Goal: Task Accomplishment & Management: Complete application form

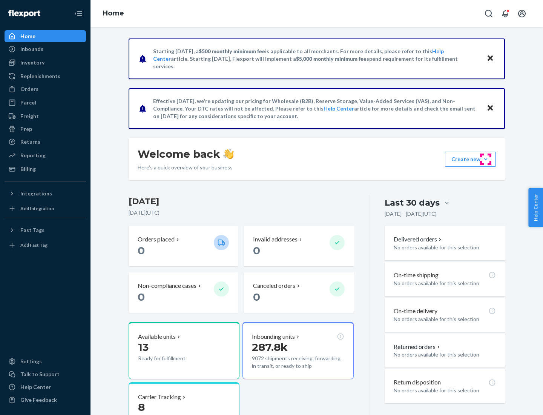
click at [486, 159] on button "Create new Create new inbound Create new order Create new product" at bounding box center [470, 159] width 51 height 15
click at [45, 49] on div "Inbounds" at bounding box center [45, 49] width 80 height 11
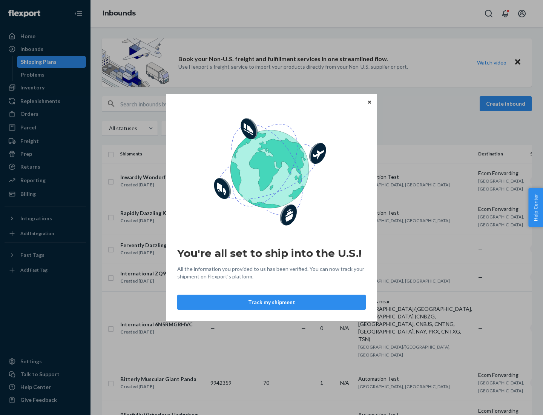
click at [45, 88] on div "You're all set to ship into the U.S.! All the information you provided to us ha…" at bounding box center [271, 207] width 543 height 415
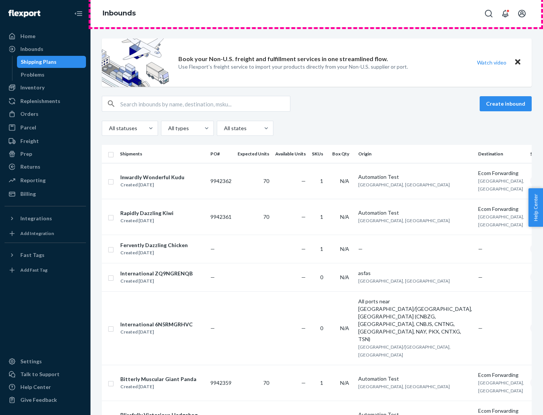
click at [317, 14] on div "Inbounds" at bounding box center [317, 13] width 453 height 27
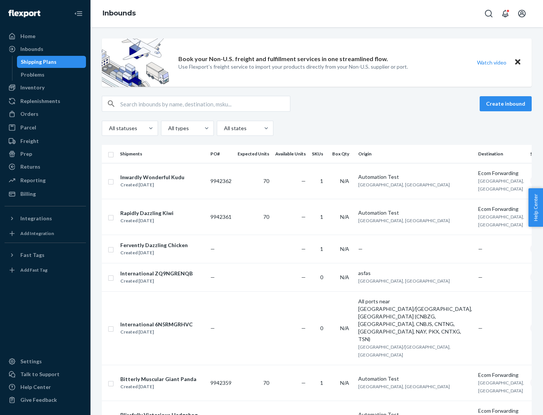
click at [317, 14] on div "Inbounds" at bounding box center [317, 13] width 453 height 27
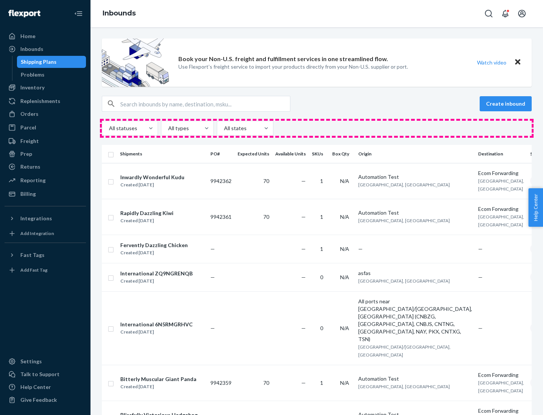
click at [317, 128] on div "All statuses All types All states" at bounding box center [317, 128] width 430 height 15
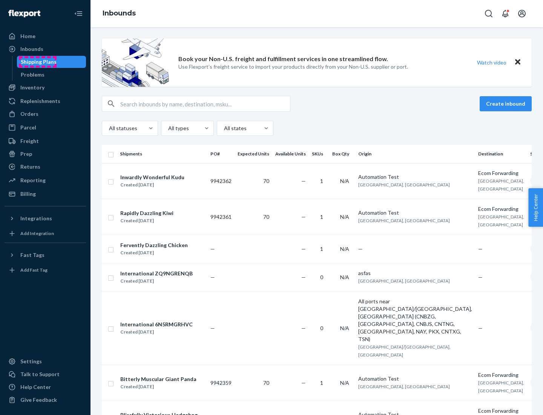
click at [37, 62] on div "Shipping Plans" at bounding box center [39, 62] width 36 height 8
click at [507, 104] on button "Create inbound" at bounding box center [506, 103] width 52 height 15
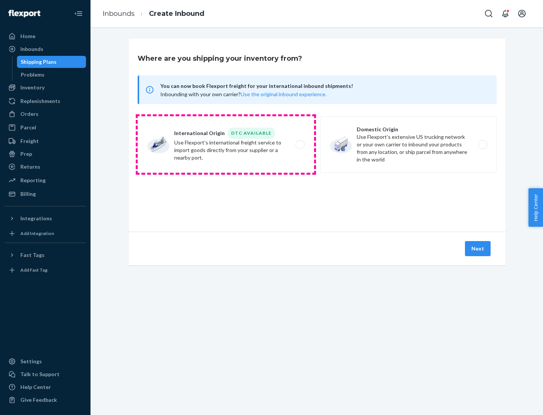
click at [226, 144] on label "International Origin DTC Available Use Flexport's international freight service…" at bounding box center [226, 144] width 177 height 57
click at [300, 144] on input "International Origin DTC Available Use Flexport's international freight service…" at bounding box center [302, 144] width 5 height 5
radio input "true"
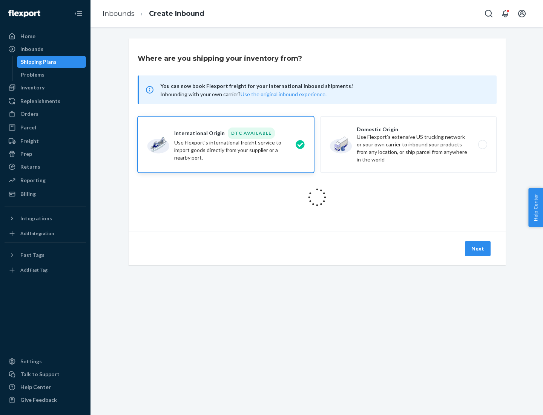
click at [317, 197] on icon at bounding box center [317, 197] width 29 height 29
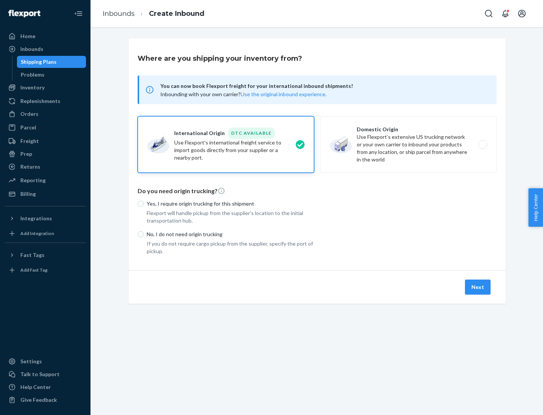
click at [230, 203] on p "Yes, I require origin trucking for this shipment" at bounding box center [230, 204] width 167 height 8
click at [144, 203] on input "Yes, I require origin trucking for this shipment" at bounding box center [141, 204] width 6 height 6
radio input "true"
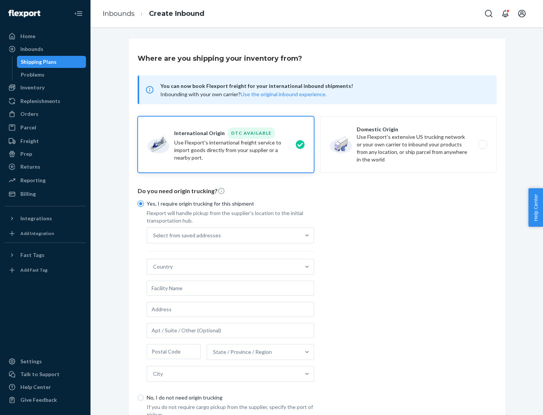
scroll to position [14, 0]
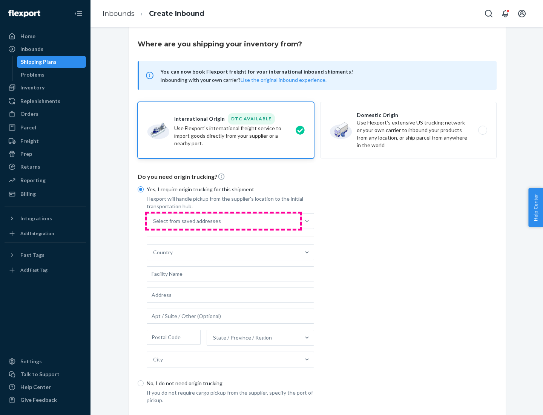
click at [224, 221] on div "Select from saved addresses" at bounding box center [223, 220] width 153 height 15
click at [154, 221] on input "Select from saved addresses" at bounding box center [153, 221] width 1 height 8
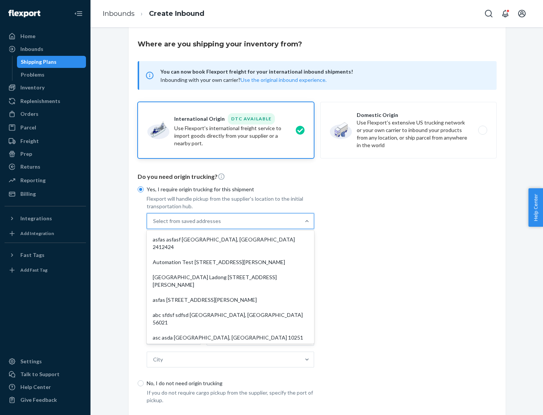
scroll to position [33, 0]
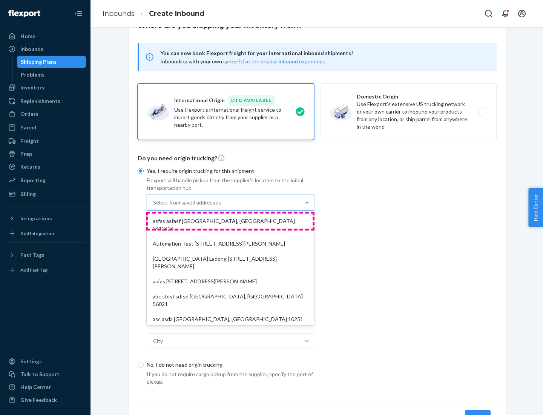
click at [230, 221] on div "asfas asfasf [GEOGRAPHIC_DATA], [GEOGRAPHIC_DATA] 2412424" at bounding box center [230, 224] width 164 height 23
click at [154, 206] on input "option asfas asfasf [GEOGRAPHIC_DATA], [GEOGRAPHIC_DATA] 2412424 focused, 1 of …" at bounding box center [153, 203] width 1 height 8
type input "asfas"
type input "asfasf"
type input "2412424"
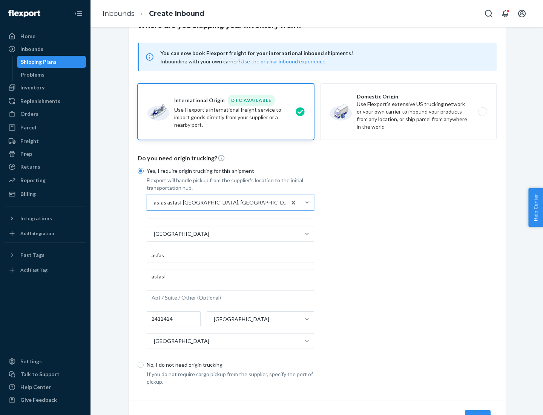
scroll to position [70, 0]
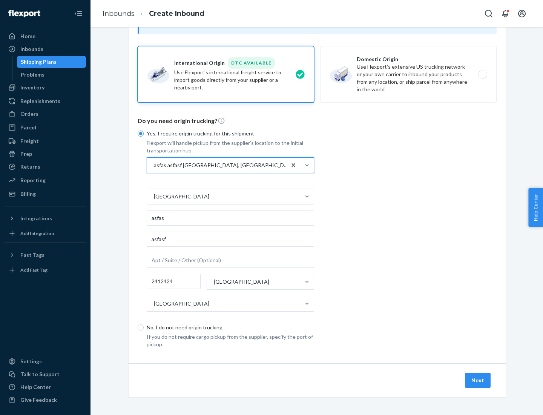
click at [478, 380] on button "Next" at bounding box center [478, 380] width 26 height 15
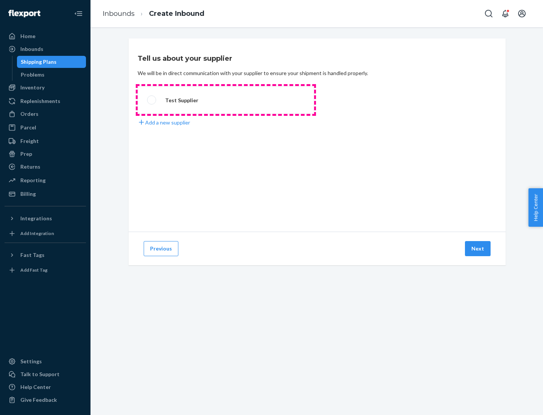
click at [226, 100] on label "Test Supplier" at bounding box center [226, 100] width 177 height 28
click at [152, 100] on input "Test Supplier" at bounding box center [149, 100] width 5 height 5
radio input "true"
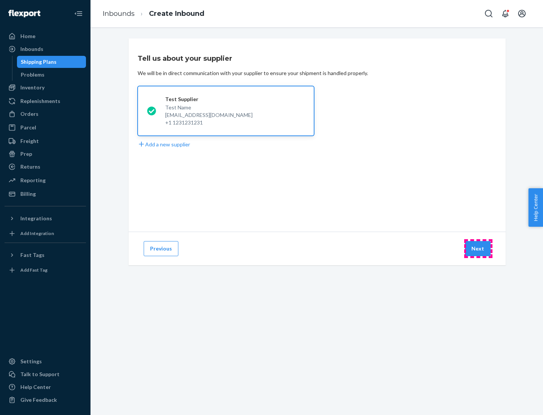
click at [478, 249] on button "Next" at bounding box center [478, 248] width 26 height 15
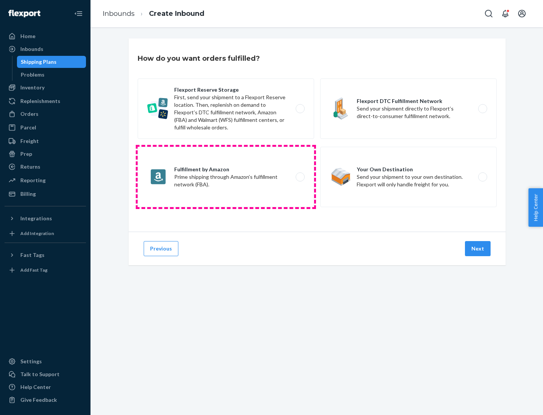
click at [226, 177] on label "Fulfillment by Amazon Prime shipping through Amazon’s fulfillment network (FBA)." at bounding box center [226, 177] width 177 height 60
click at [300, 177] on input "Fulfillment by Amazon Prime shipping through Amazon’s fulfillment network (FBA)." at bounding box center [302, 177] width 5 height 5
radio input "true"
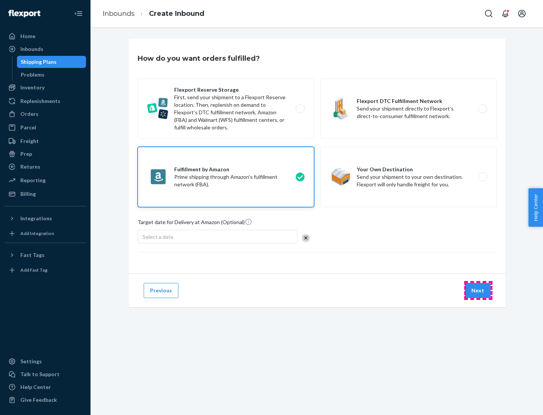
click at [478, 290] on button "Next" at bounding box center [478, 290] width 26 height 15
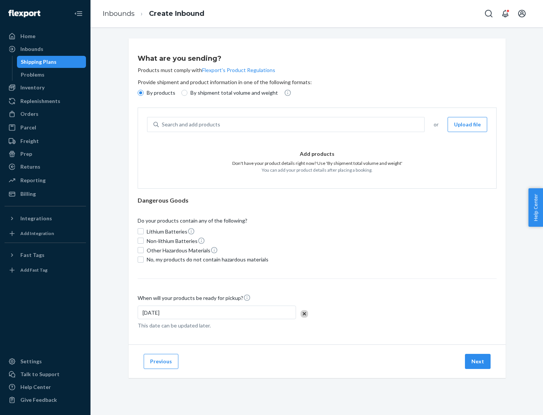
click at [232, 93] on p "By shipment total volume and weight" at bounding box center [234, 93] width 88 height 8
click at [187, 93] on input "By shipment total volume and weight" at bounding box center [184, 93] width 6 height 6
radio input "true"
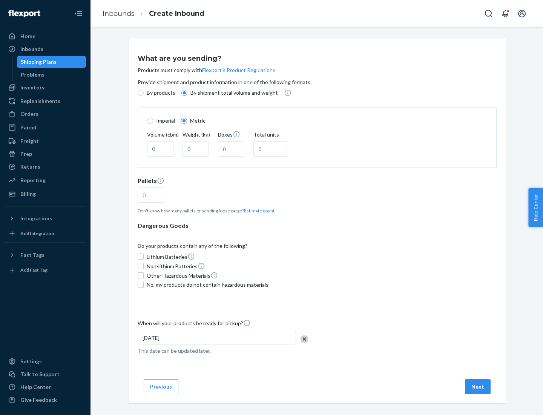
click at [160, 93] on p "By products" at bounding box center [161, 93] width 29 height 8
click at [144, 93] on input "By products" at bounding box center [141, 93] width 6 height 6
radio input "true"
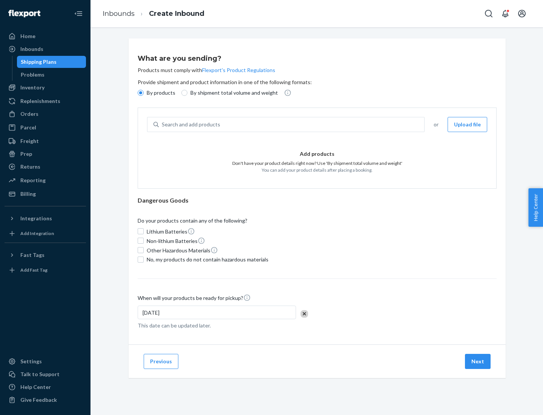
click at [292, 124] on div "Search and add products" at bounding box center [292, 125] width 266 height 14
click at [163, 124] on input "Search and add products" at bounding box center [162, 125] width 1 height 8
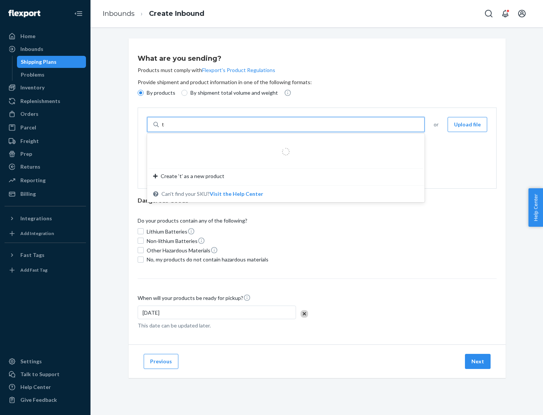
type input "test"
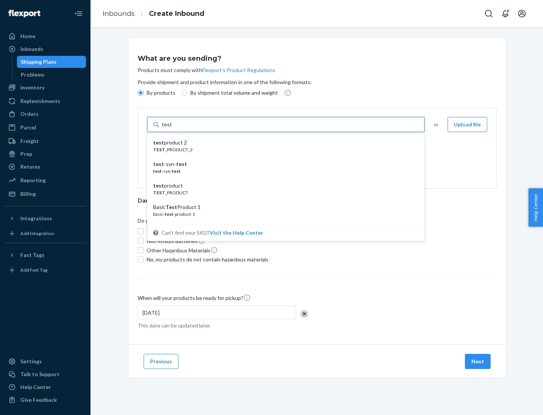
click at [283, 143] on div "test product 2" at bounding box center [283, 143] width 260 height 8
click at [172, 128] on input "test" at bounding box center [167, 125] width 10 height 8
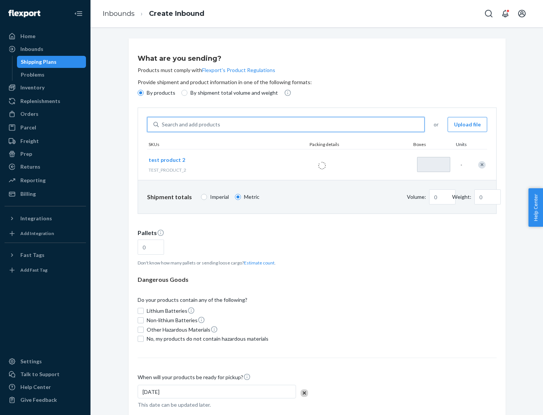
type input "1"
type input "0.02"
type input "22.23"
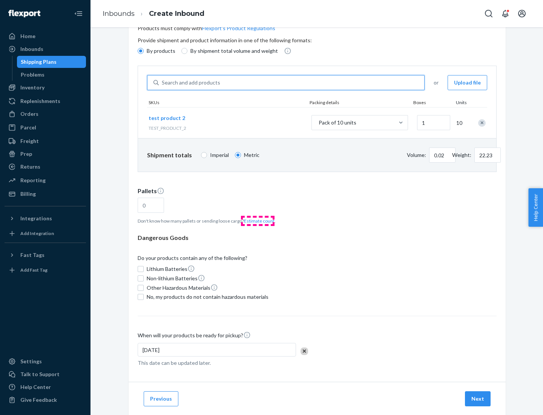
click at [258, 221] on button "Estimate count" at bounding box center [259, 221] width 31 height 6
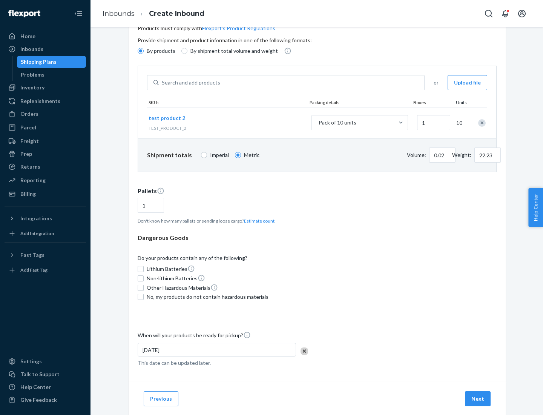
type input "1"
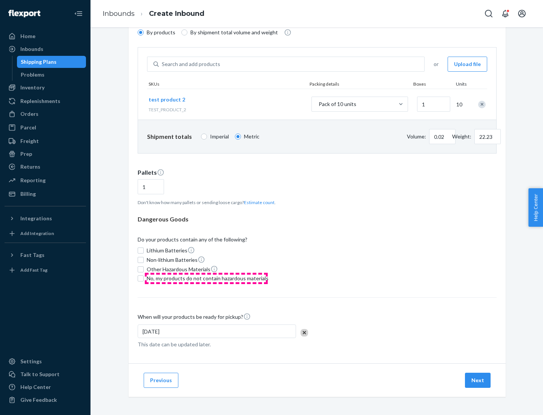
click at [206, 278] on span "No, my products do not contain hazardous materials" at bounding box center [208, 279] width 122 height 8
click at [144, 278] on input "No, my products do not contain hazardous materials" at bounding box center [141, 278] width 6 height 6
checkbox input "true"
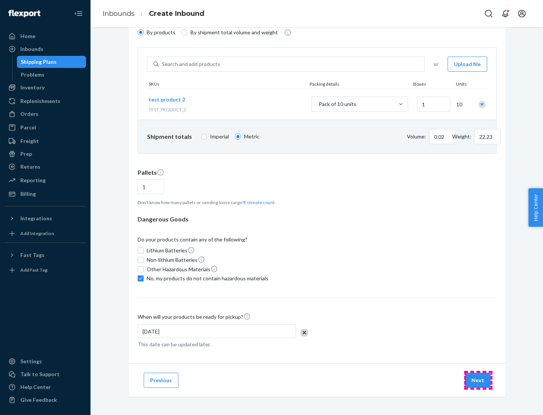
click at [478, 380] on button "Next" at bounding box center [478, 380] width 26 height 15
